Goal: Task Accomplishment & Management: Manage account settings

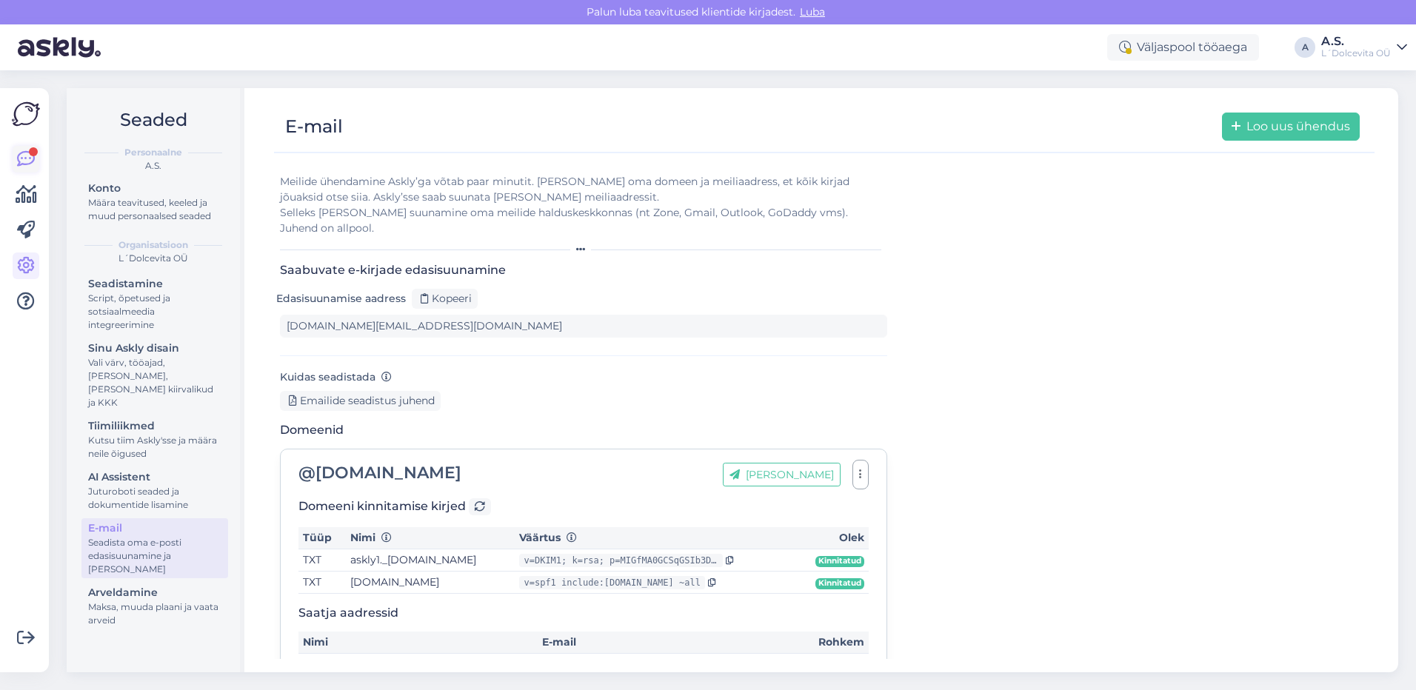
click at [28, 158] on icon at bounding box center [26, 159] width 18 height 18
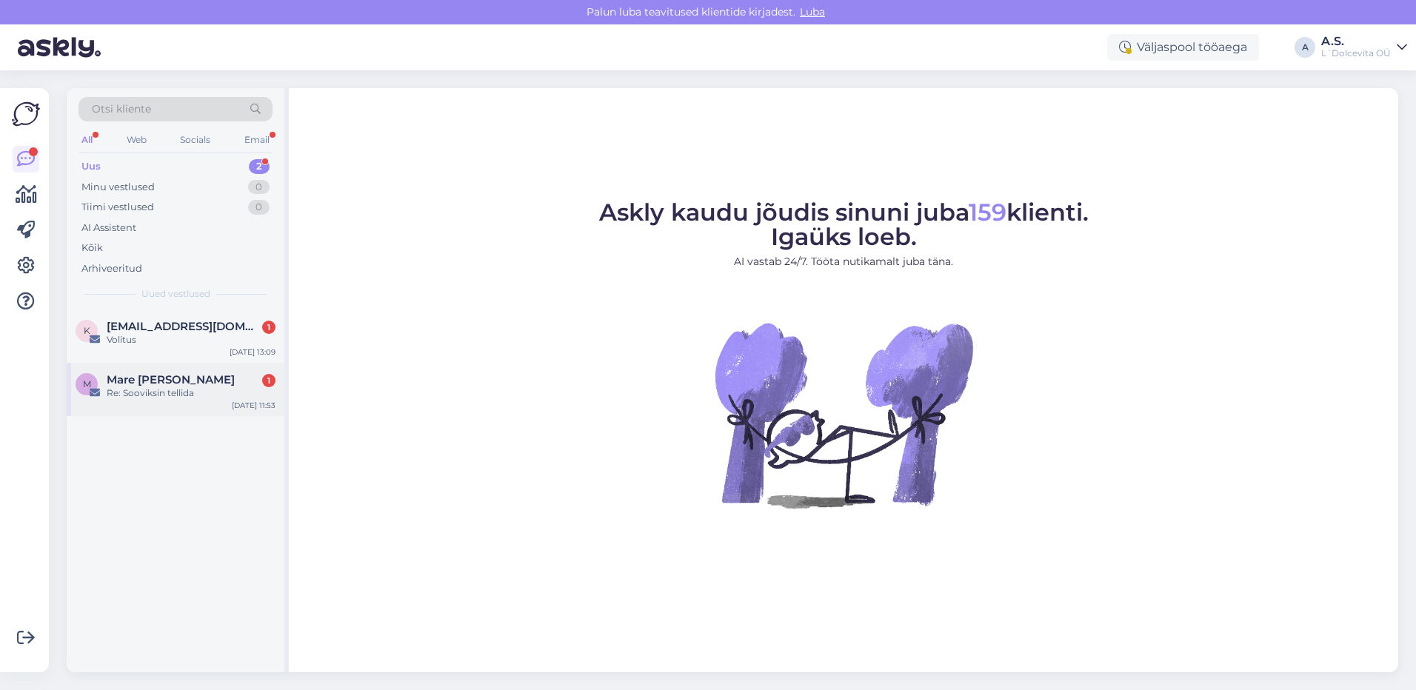
click at [204, 394] on div "Re: Sooviksin tellida" at bounding box center [191, 393] width 169 height 13
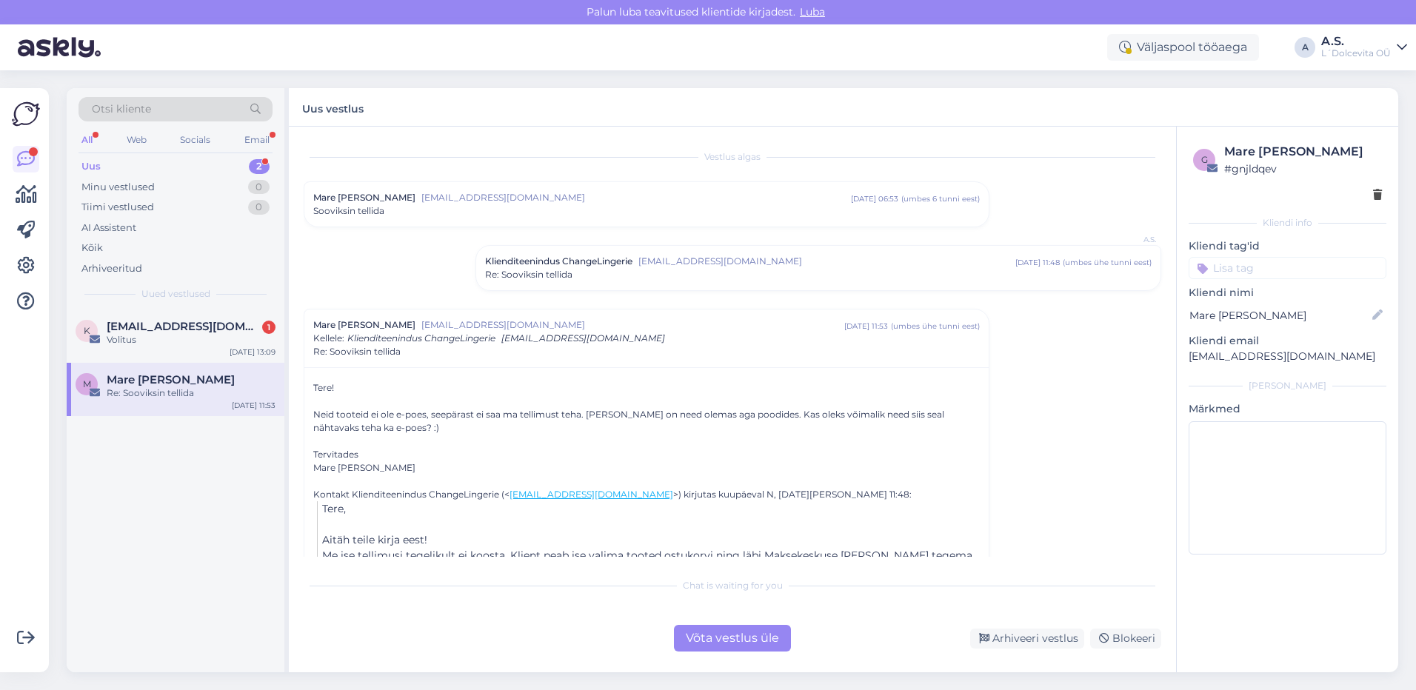
click at [462, 210] on div "Sooviksin tellida" at bounding box center [646, 210] width 667 height 13
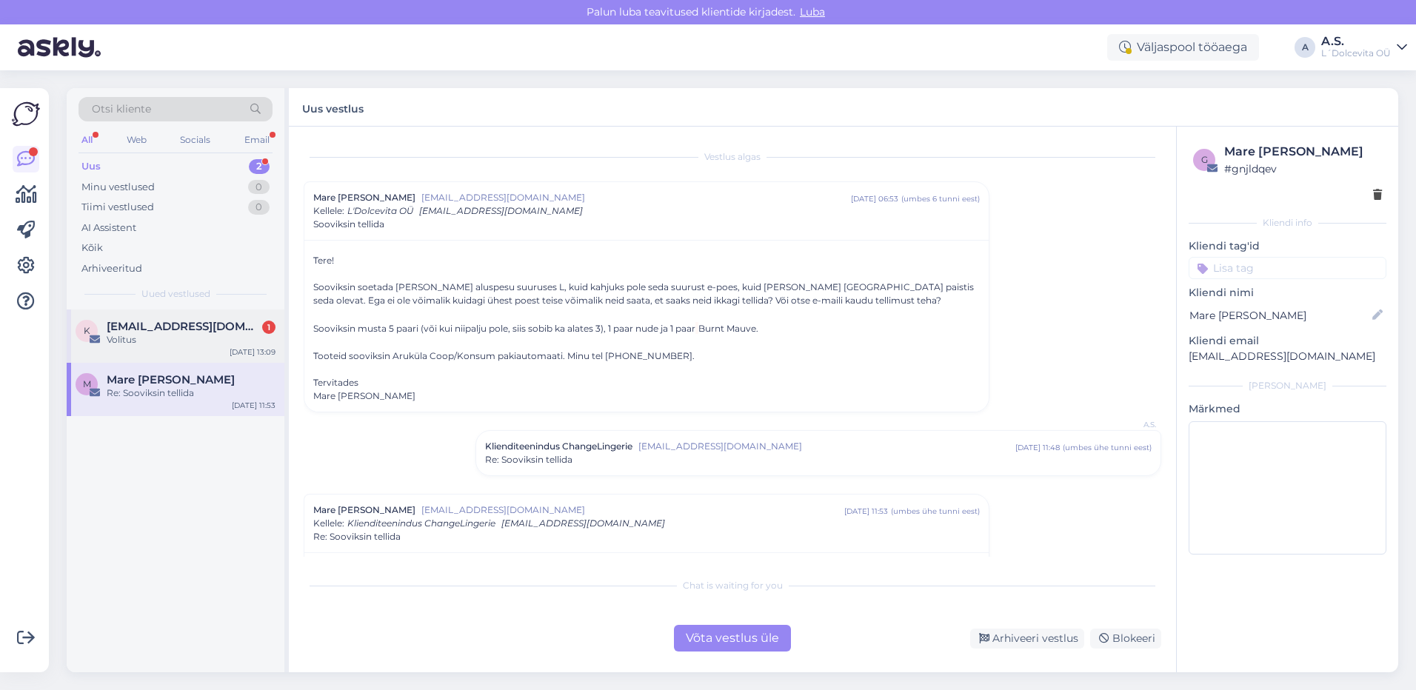
click at [173, 335] on div "Volitus" at bounding box center [191, 339] width 169 height 13
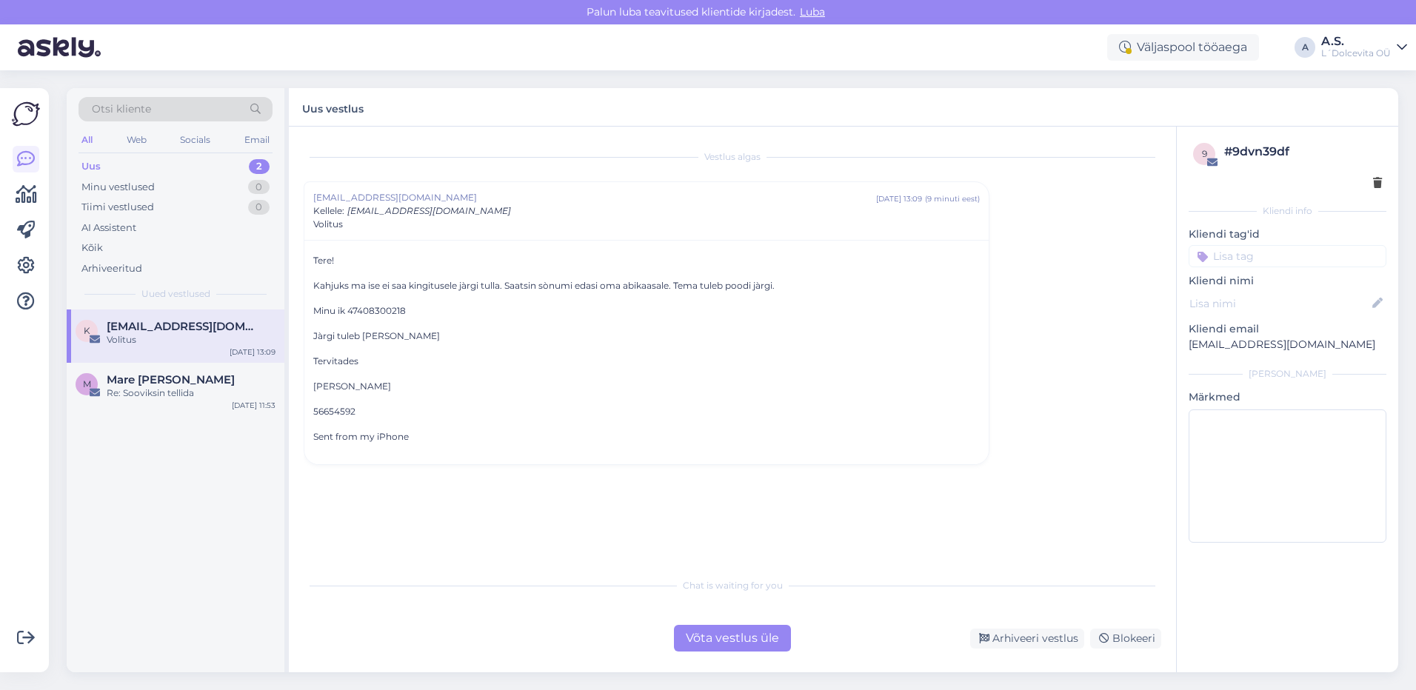
click at [1049, 649] on div "Võta vestlus üle Arhiveeri vestlus Blokeeri" at bounding box center [733, 638] width 858 height 27
click at [1042, 638] on div "Arhiveeri vestlus" at bounding box center [1027, 639] width 114 height 20
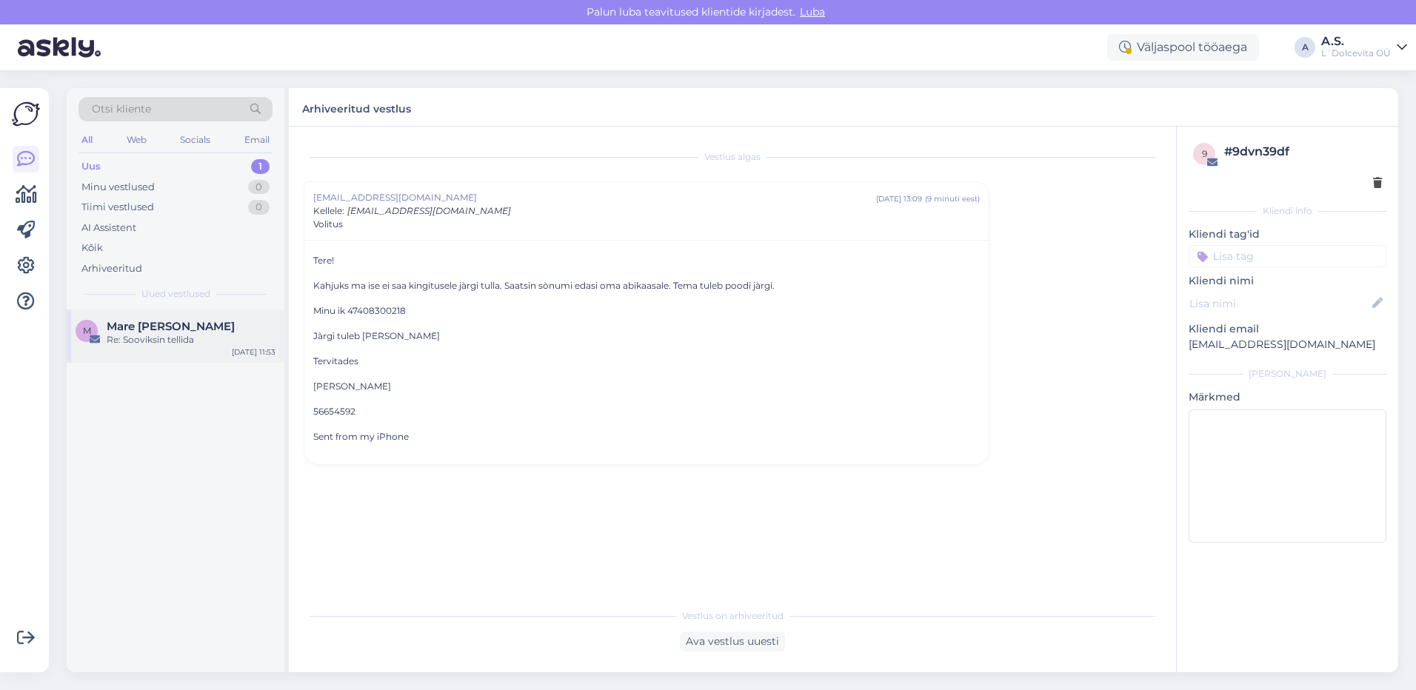
click at [146, 341] on div "Re: Sooviksin tellida" at bounding box center [191, 339] width 169 height 13
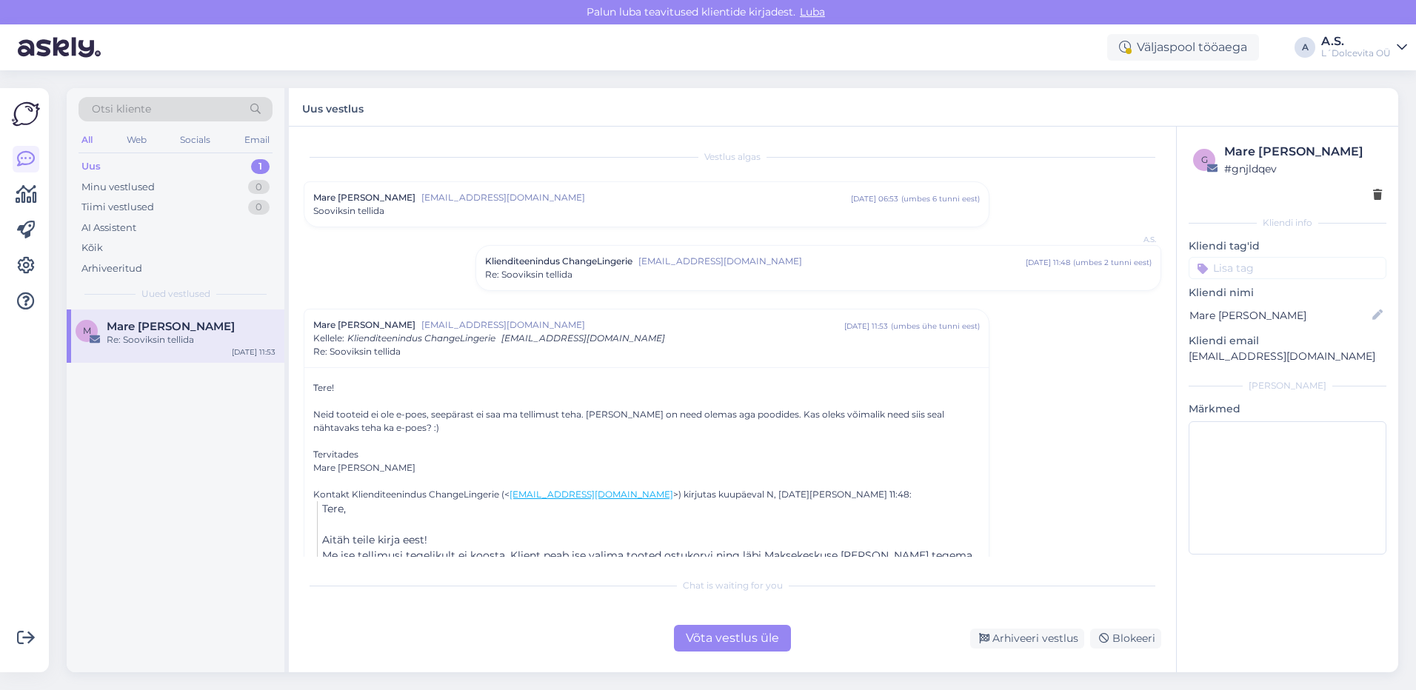
scroll to position [72, 0]
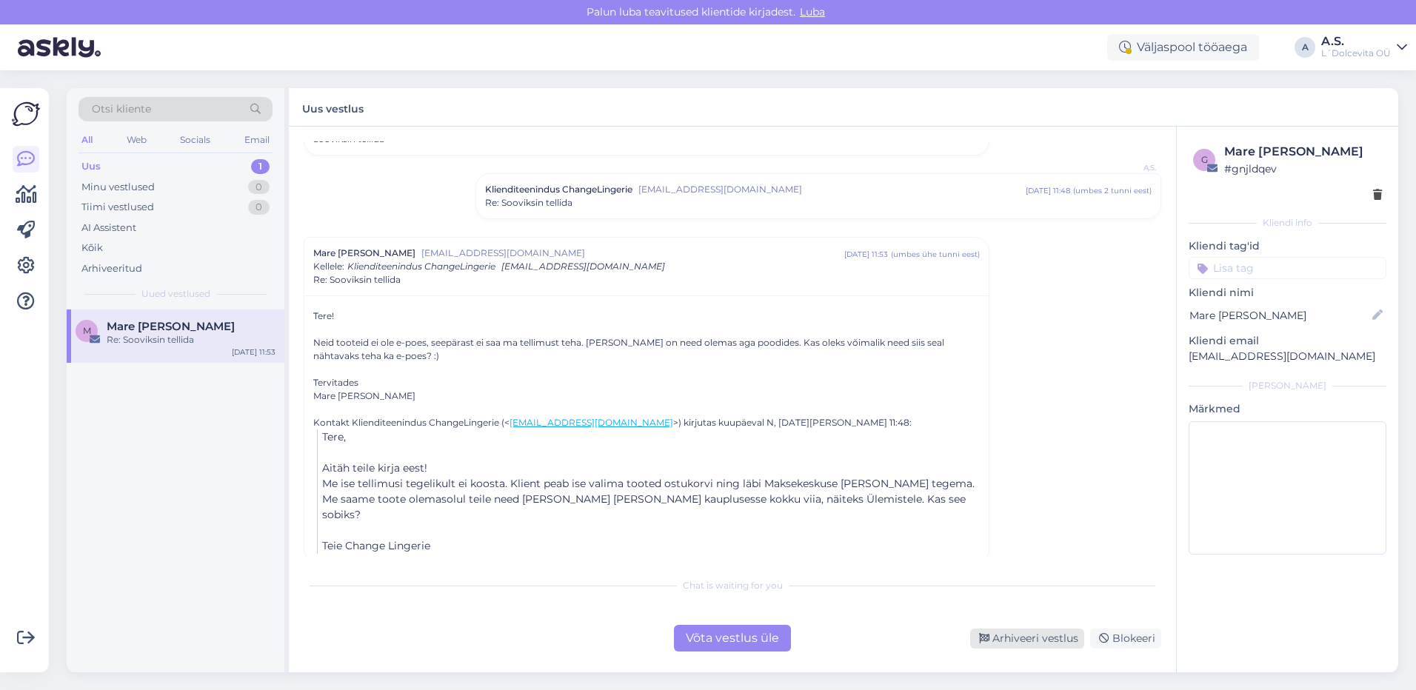
click at [1004, 637] on div "Arhiveeri vestlus" at bounding box center [1027, 639] width 114 height 20
